Goal: Task Accomplishment & Management: Manage account settings

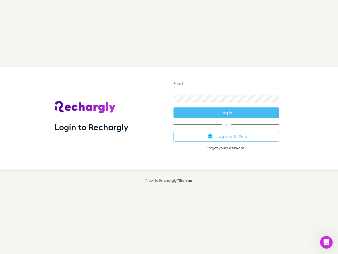
click at [169, 127] on div "Login to Rechargly" at bounding box center [109, 118] width 119 height 103
click at [227, 84] on input "Email" at bounding box center [227, 84] width 106 height 8
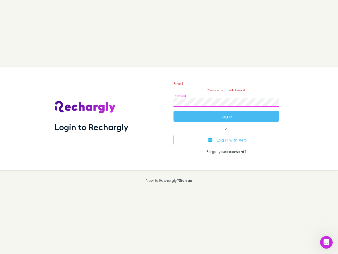
click at [227, 113] on form "Email Please enter a valid email. Password Log in" at bounding box center [227, 99] width 106 height 46
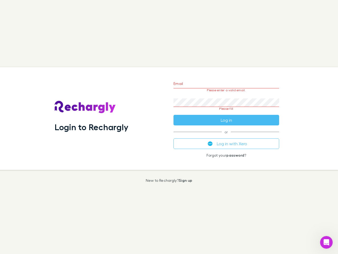
click at [227, 136] on div "Email Please enter a valid email. Password Please fill Log in or Log in with Xe…" at bounding box center [226, 118] width 114 height 103
